Goal: Information Seeking & Learning: Find specific fact

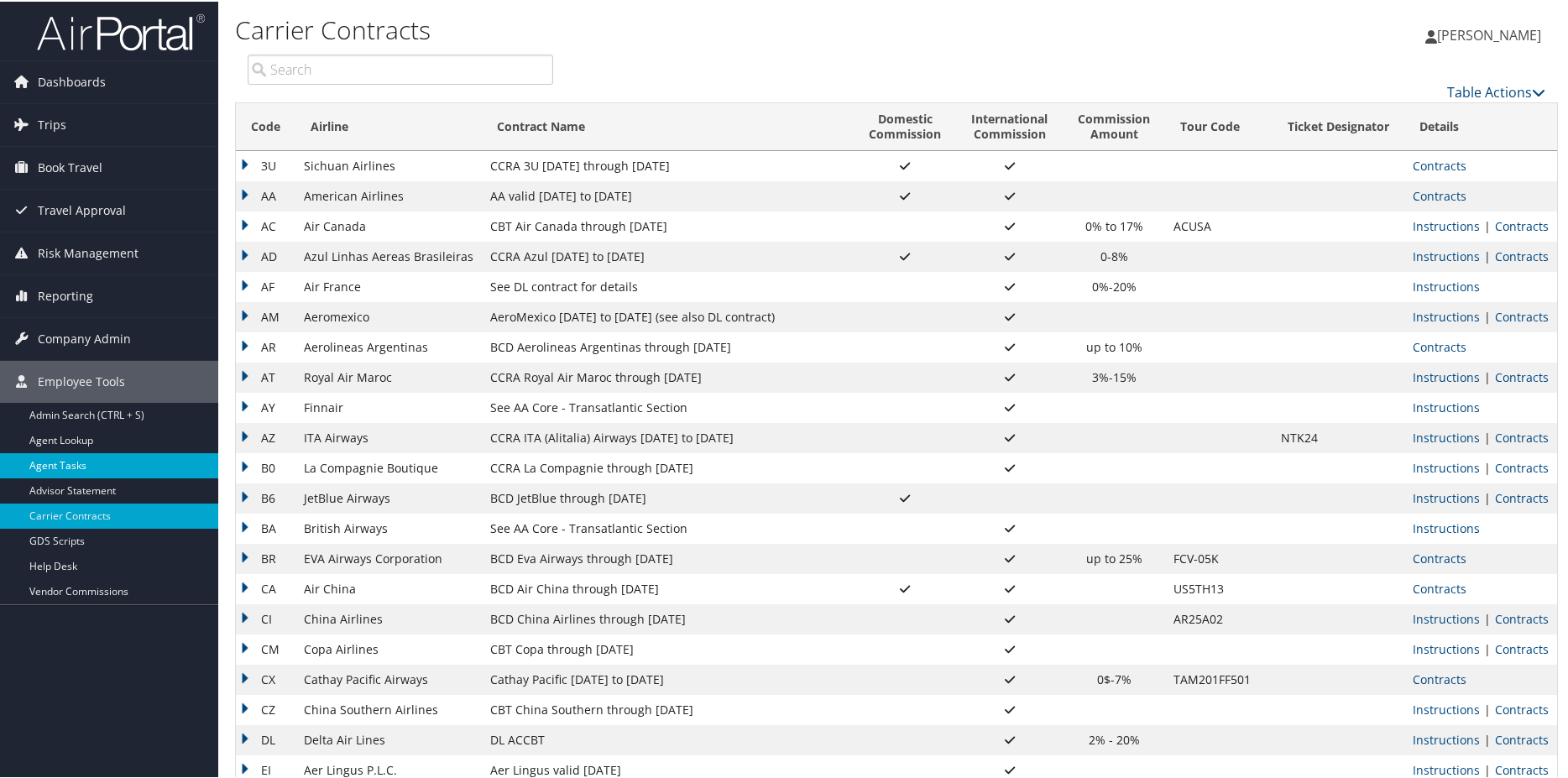
click at [85, 461] on link "Agent Tasks" at bounding box center [109, 464] width 218 height 25
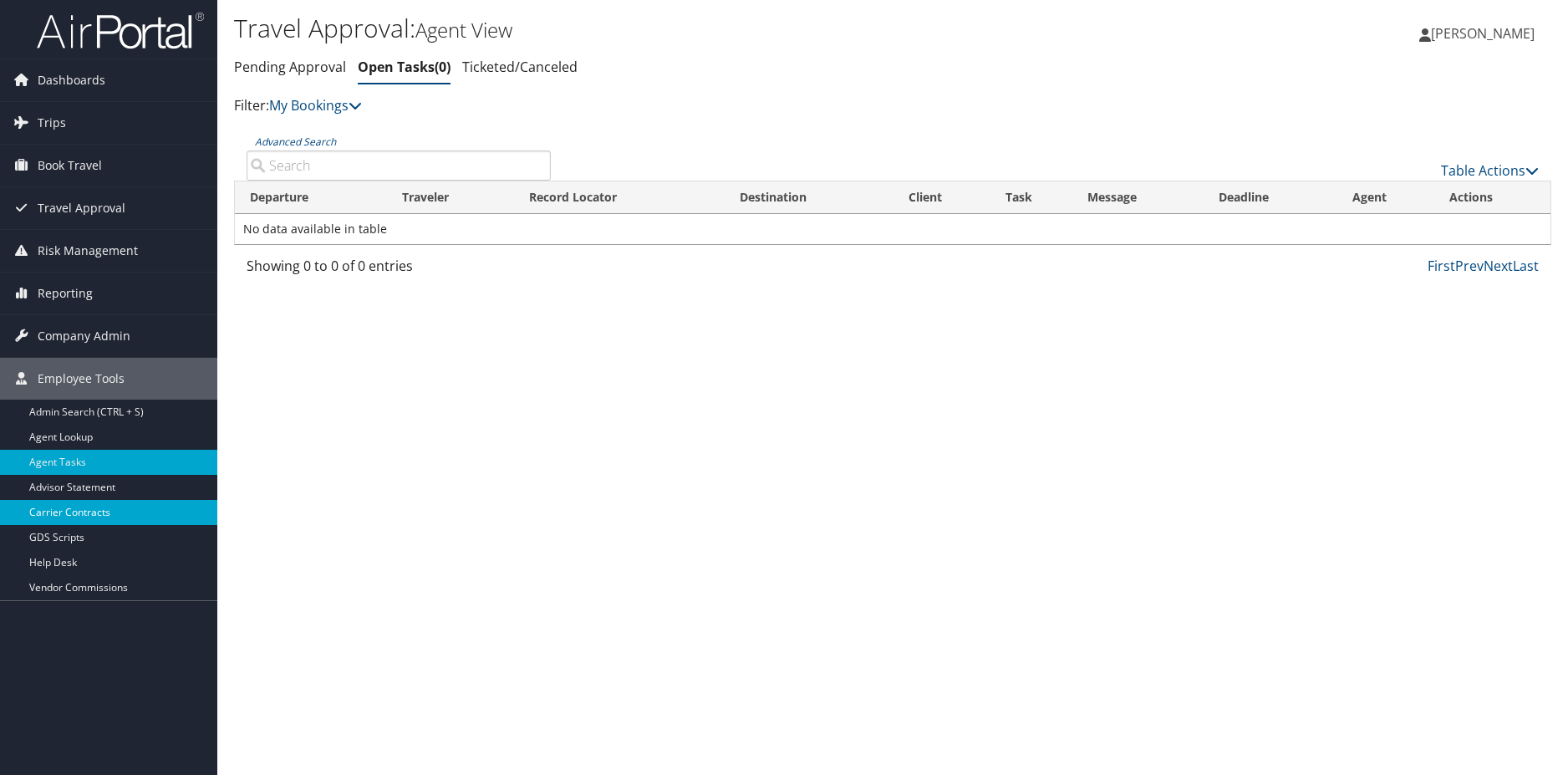
click at [87, 509] on link "Carrier Contracts" at bounding box center [109, 512] width 217 height 25
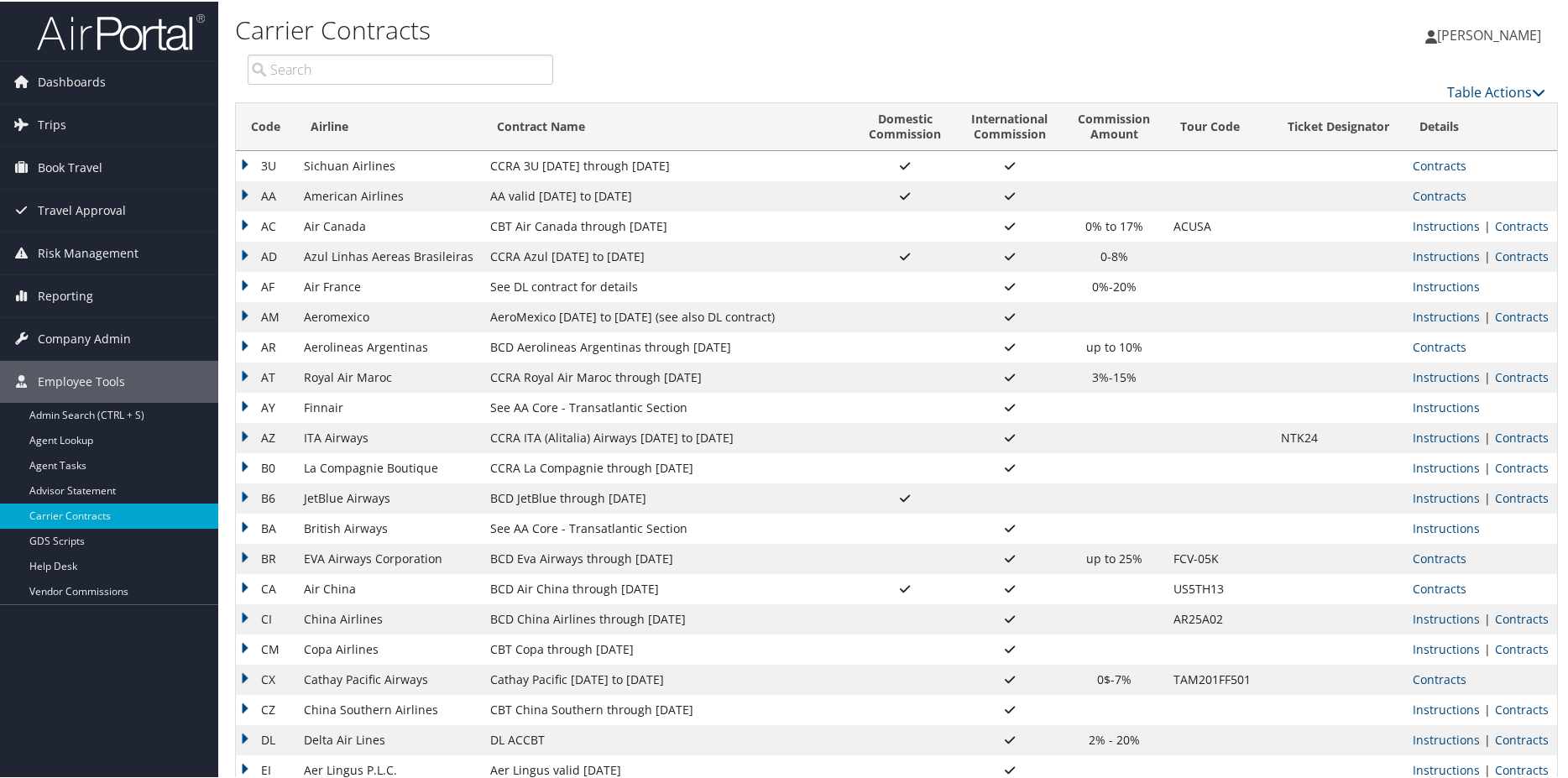
click at [397, 70] on input "search" at bounding box center [400, 68] width 306 height 30
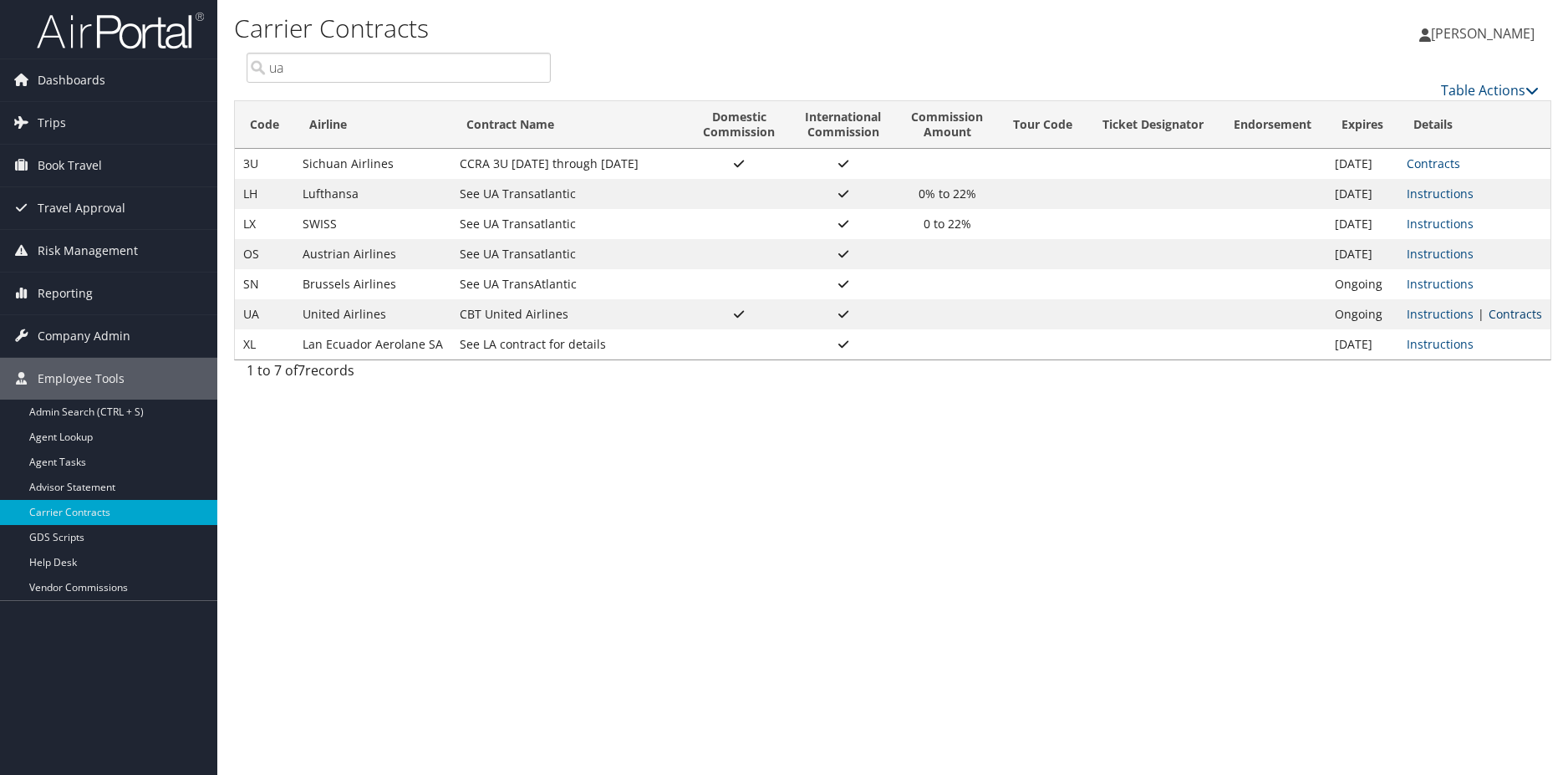
type input "ua"
click at [1512, 313] on link "Contracts" at bounding box center [1516, 314] width 54 height 16
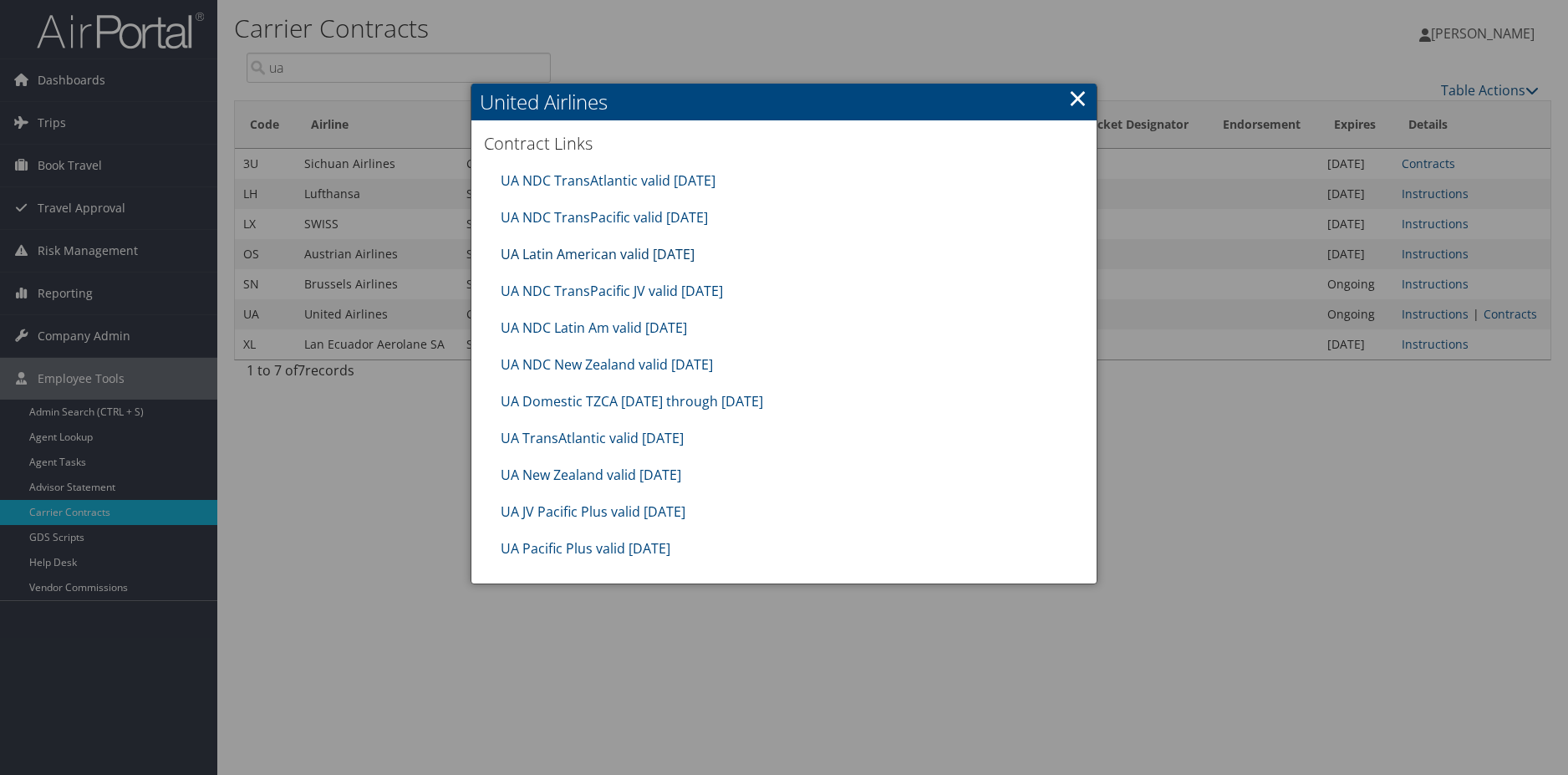
click at [636, 246] on link "UA Latin American valid Sep2025" at bounding box center [597, 254] width 194 height 19
click at [594, 431] on link "UA TransAtlantic valid Sep2025" at bounding box center [592, 438] width 183 height 19
click at [1079, 98] on link "×" at bounding box center [1078, 98] width 19 height 33
